Goal: Book appointment/travel/reservation

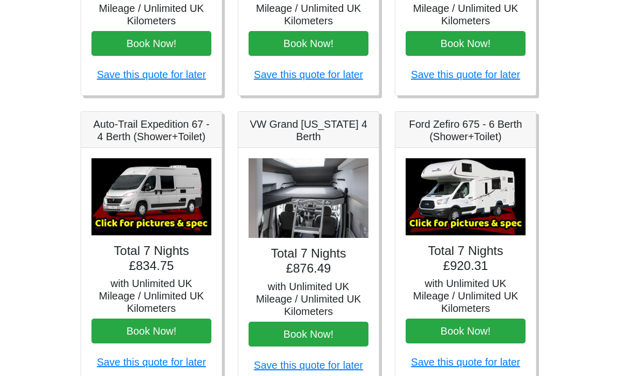
scroll to position [346, 0]
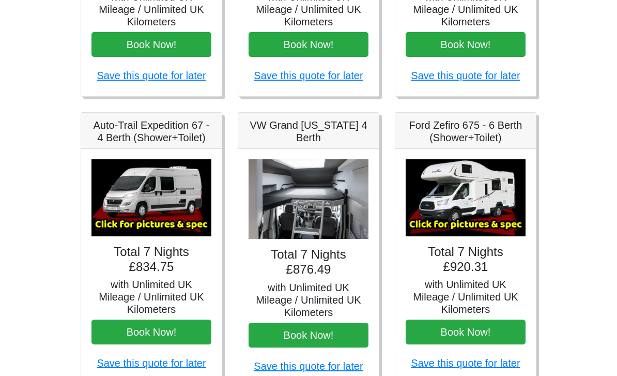
click at [316, 214] on img at bounding box center [309, 199] width 120 height 80
click at [319, 281] on h5 "with Unlimited UK Mileage / Unlimited UK Kilometers" at bounding box center [309, 299] width 120 height 37
click at [307, 331] on button "Book Now!" at bounding box center [309, 335] width 120 height 25
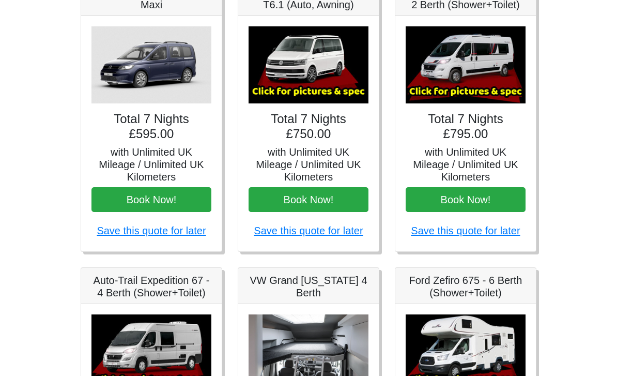
scroll to position [163, 0]
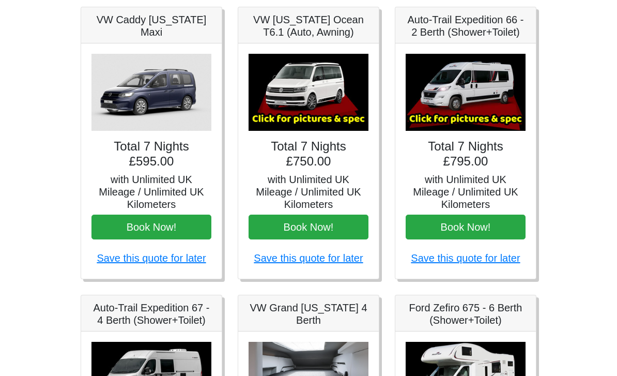
click at [478, 153] on h4 "Total 7 Nights £795.00" at bounding box center [466, 155] width 120 height 30
click at [488, 106] on img at bounding box center [466, 92] width 120 height 77
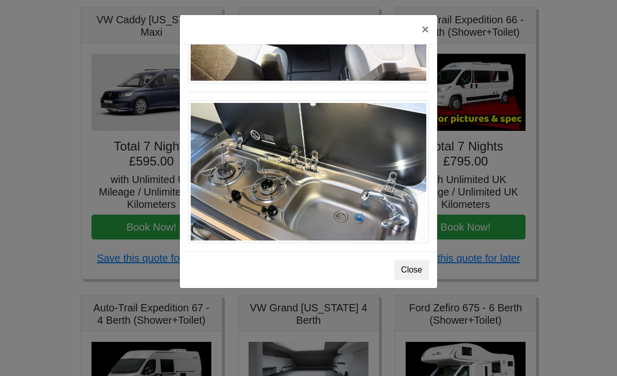
scroll to position [1097, 0]
click at [584, 152] on div "× Fiat Toleno L 2 Spec TECHNICAL DATA Engine: Fiat Ducato 115bhp, 2 litre Diese…" at bounding box center [308, 188] width 617 height 376
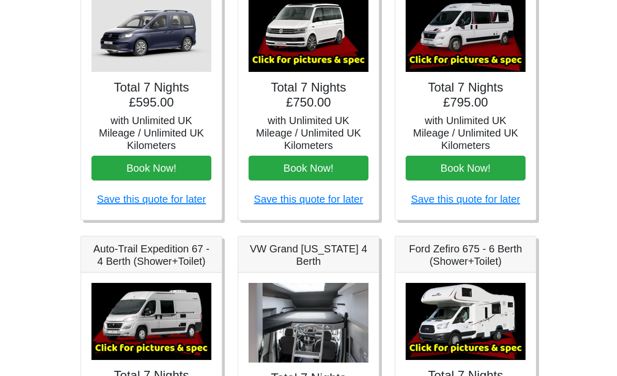
scroll to position [244, 0]
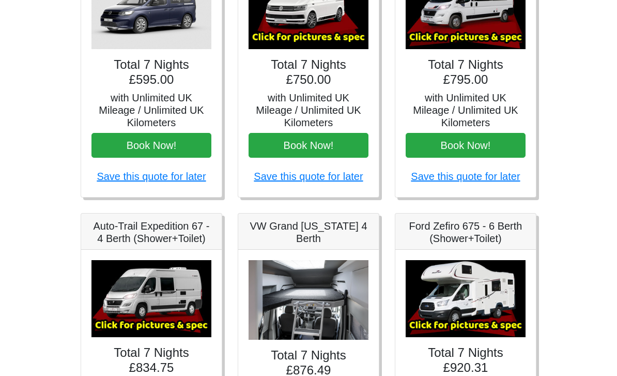
click at [312, 312] on img at bounding box center [309, 300] width 120 height 80
click at [154, 304] on img at bounding box center [151, 298] width 120 height 77
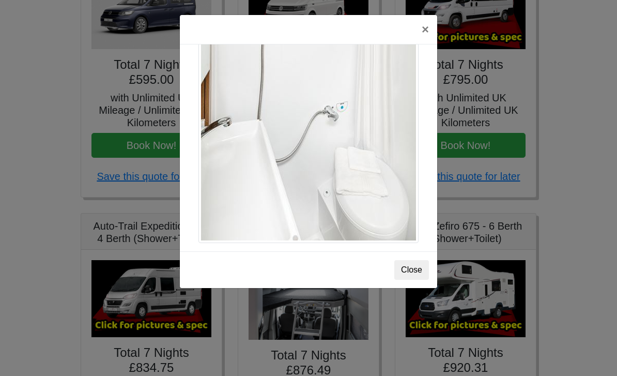
click at [422, 30] on button "×" at bounding box center [425, 29] width 24 height 29
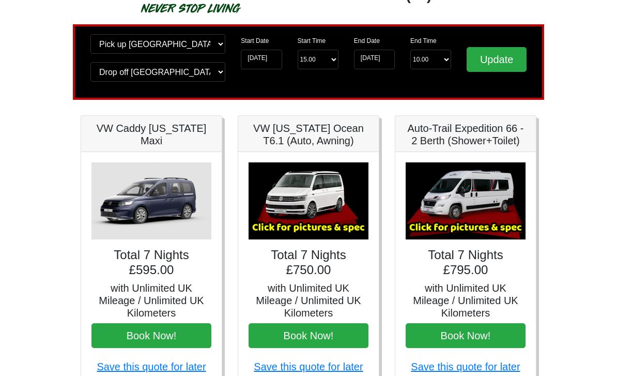
scroll to position [0, 0]
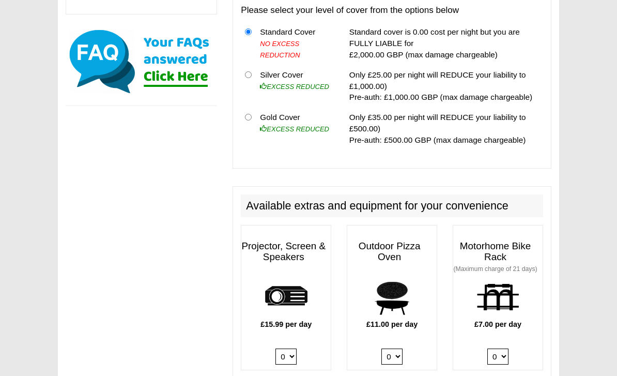
click at [331, 352] on div "Projector, Screen & Speakers £15.99 per day 0 1" at bounding box center [286, 297] width 90 height 145
